Goal: Information Seeking & Learning: Learn about a topic

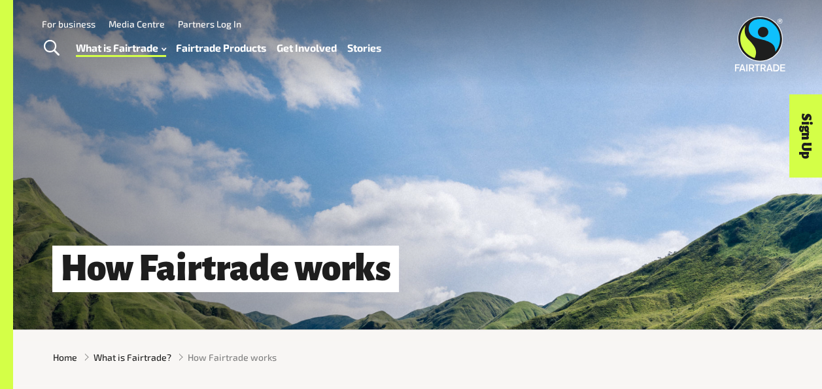
click at [406, 247] on div "How Fairtrade works" at bounding box center [417, 164] width 809 height 329
click at [391, 263] on h1 "How Fairtrade works" at bounding box center [225, 268] width 347 height 46
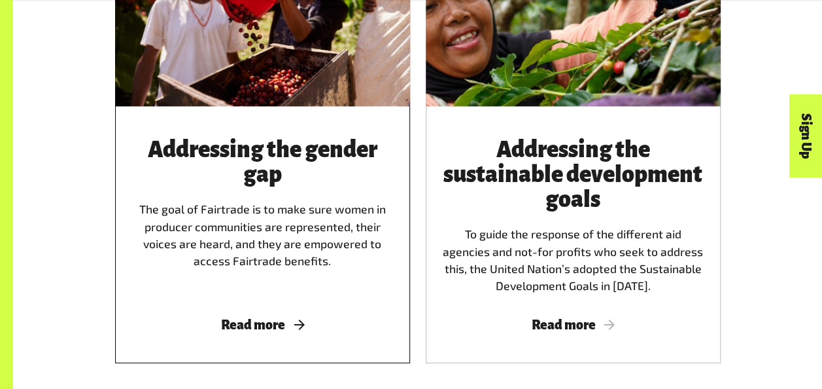
scroll to position [1450, 0]
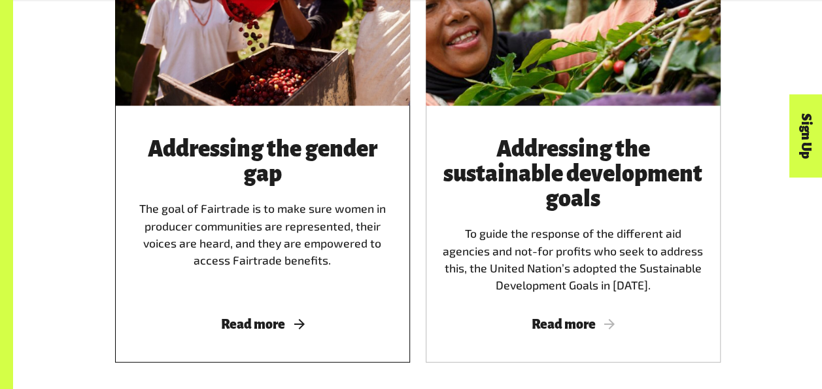
click at [292, 155] on h3 "Addressing the gender gap" at bounding box center [263, 162] width 264 height 50
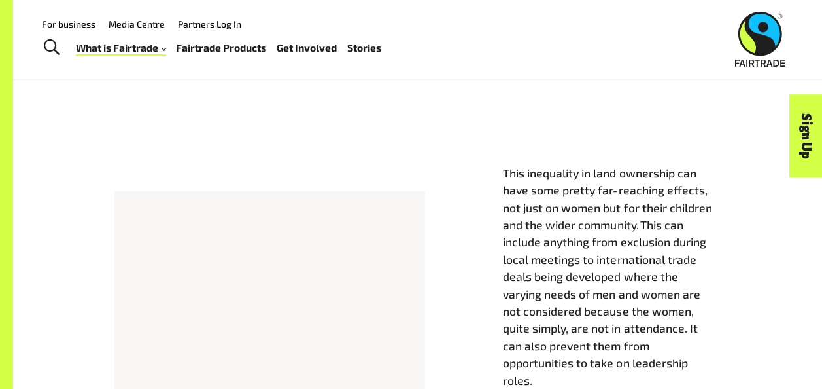
scroll to position [1317, 0]
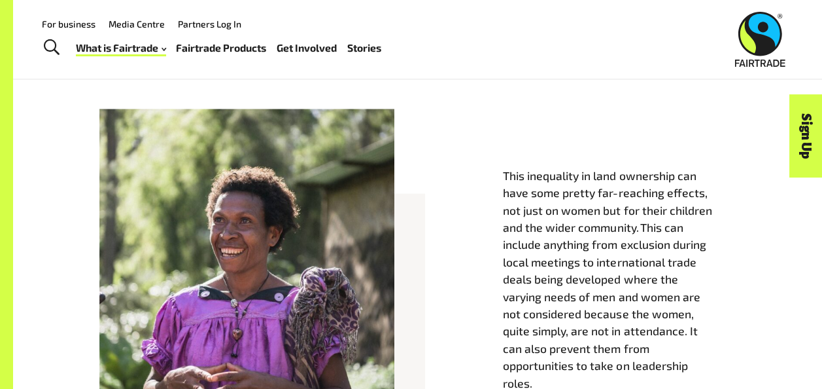
click at [414, 129] on div "This inequality in land ownership can have some pretty far-reaching effects, no…" at bounding box center [417, 299] width 809 height 363
click at [45, 179] on div "This inequality in land ownership can have some pretty far-reaching effects, no…" at bounding box center [418, 292] width 746 height 295
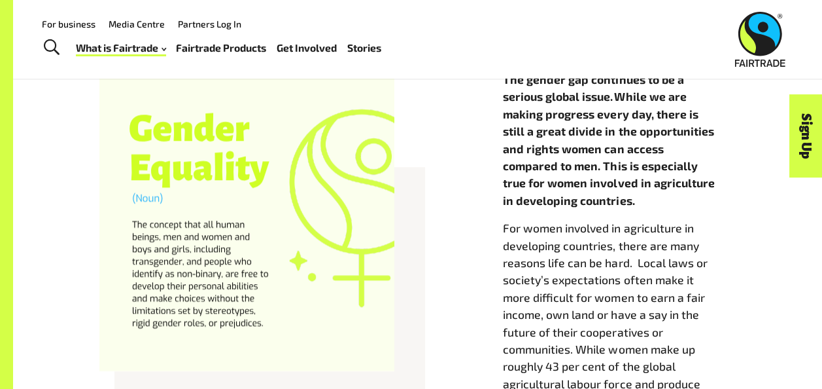
scroll to position [625, 0]
